Goal: Find specific page/section: Find specific page/section

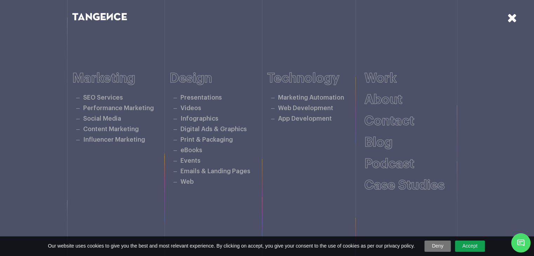
scroll to position [204, 0]
click at [394, 85] on h6 "Work" at bounding box center [414, 78] width 98 height 14
click at [391, 80] on link "Work" at bounding box center [381, 78] width 32 height 13
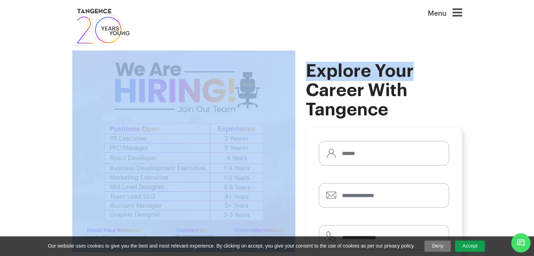
drag, startPoint x: 529, startPoint y: 46, endPoint x: 530, endPoint y: 73, distance: 26.7
click at [512, 48] on header "Menu" at bounding box center [267, 27] width 534 height 54
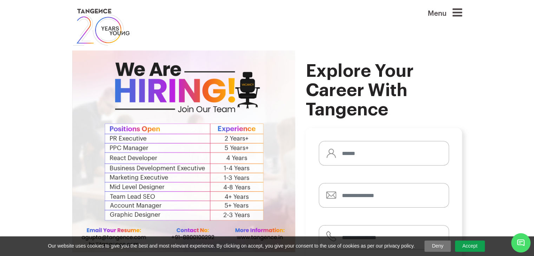
scroll to position [180, 0]
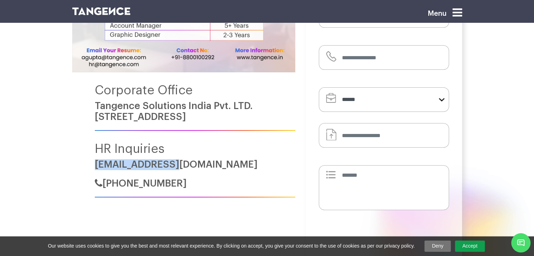
drag, startPoint x: 110, startPoint y: 163, endPoint x: 184, endPoint y: 163, distance: 74.1
click at [184, 163] on div "Corporate Office Tangence Solutions [GEOGRAPHIC_DATA] Pvt. LTD. [STREET_ADDRESS…" at bounding box center [183, 33] width 223 height 327
